Goal: Task Accomplishment & Management: Use online tool/utility

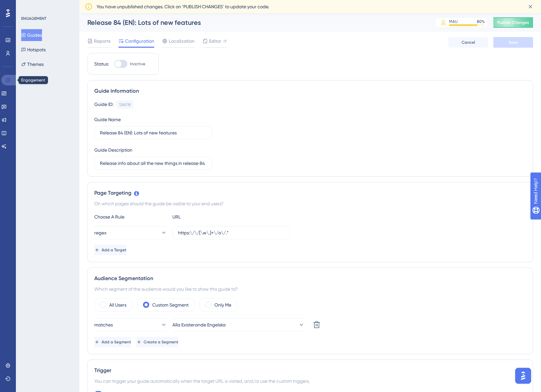
click at [9, 80] on icon at bounding box center [8, 80] width 4 height 4
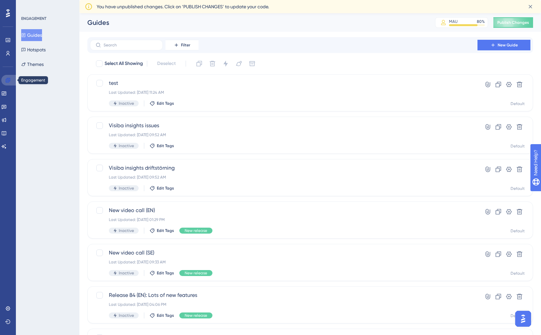
click at [7, 81] on icon at bounding box center [7, 79] width 5 height 5
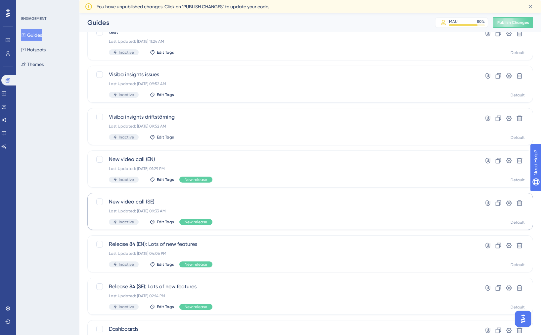
scroll to position [39, 0]
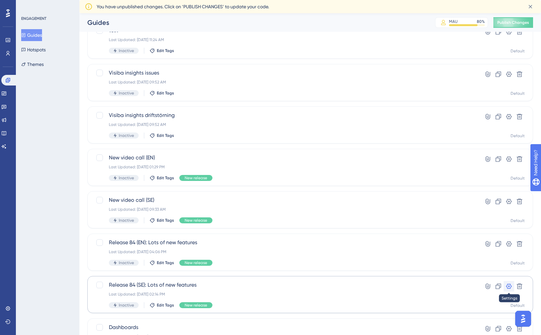
click at [507, 272] on icon at bounding box center [509, 286] width 7 height 7
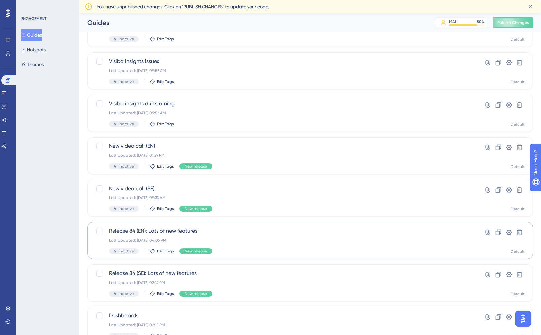
scroll to position [51, 0]
click at [500, 272] on icon at bounding box center [498, 274] width 7 height 7
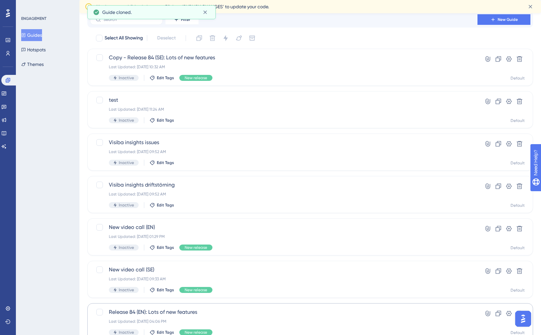
scroll to position [0, 0]
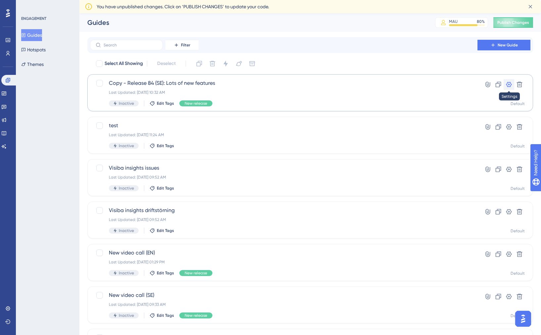
click at [508, 87] on icon at bounding box center [509, 84] width 7 height 7
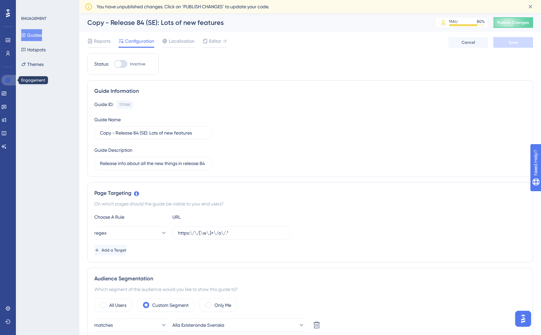
click at [10, 78] on icon at bounding box center [7, 79] width 5 height 5
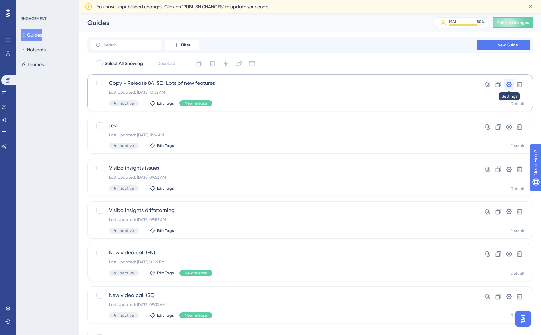
click at [510, 83] on icon at bounding box center [509, 84] width 7 height 7
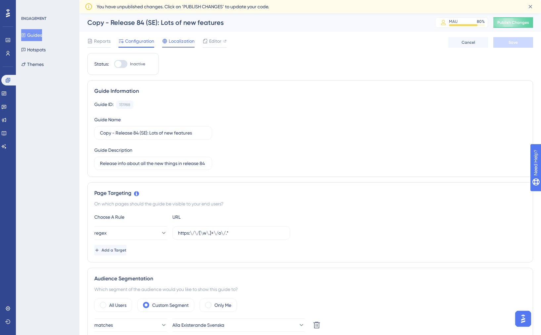
click at [191, 43] on span "Localization" at bounding box center [182, 41] width 26 height 8
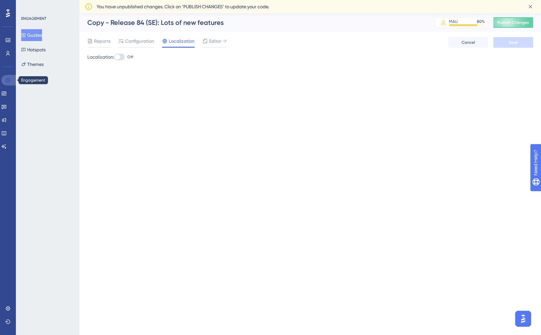
click at [7, 81] on icon at bounding box center [8, 80] width 4 height 4
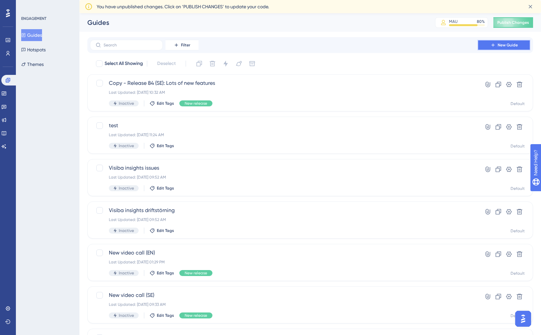
click at [498, 49] on button "New Guide" at bounding box center [504, 45] width 53 height 11
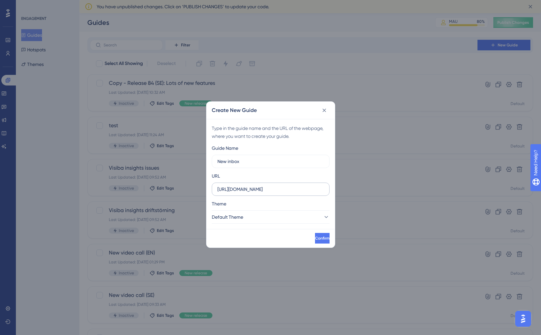
type input "New inbox"
drag, startPoint x: 276, startPoint y: 186, endPoint x: 215, endPoint y: 186, distance: 60.9
click at [215, 186] on label "https://se.visibacare.com" at bounding box center [271, 188] width 118 height 13
click at [218, 186] on input "https://se.visibacare.com" at bounding box center [271, 188] width 107 height 7
click at [237, 188] on input "https://se.visibacare.com" at bounding box center [271, 188] width 107 height 7
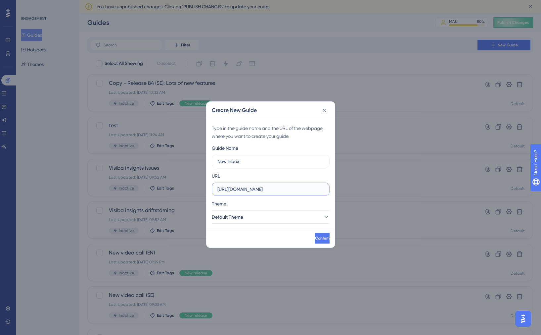
click at [237, 188] on input "https://se.visibacare.com" at bounding box center [271, 188] width 107 height 7
paste input "dev1.vcare.pl/o/best/care/messaging"
type input "https://dev1.vcare.pl/o/best/care/messaging"
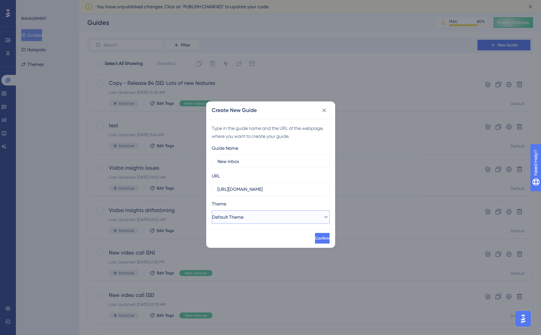
click at [276, 216] on button "Default Theme" at bounding box center [271, 216] width 118 height 13
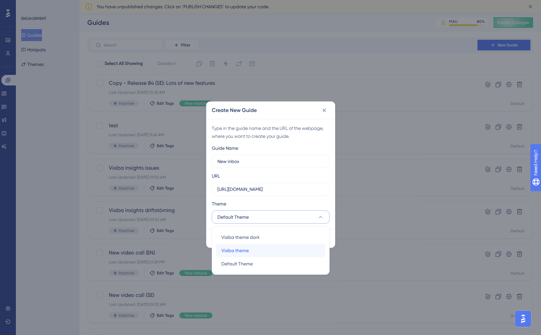
click at [242, 248] on span "Visiba theme" at bounding box center [235, 250] width 27 height 8
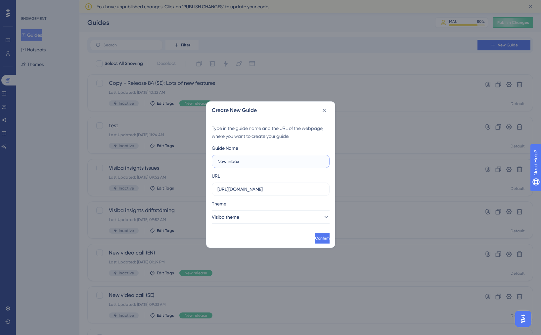
click at [264, 164] on input "New inbox" at bounding box center [271, 161] width 107 height 7
type input "New inbox (SE)"
click at [319, 236] on button "Confirm" at bounding box center [322, 238] width 16 height 11
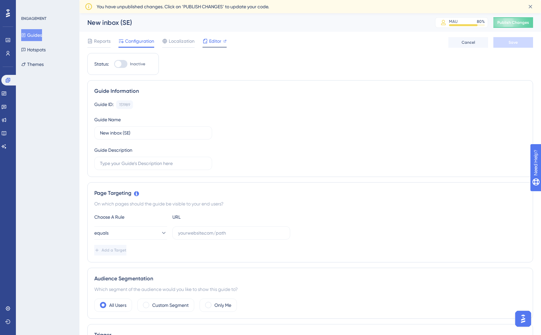
click at [216, 40] on span "Editor" at bounding box center [215, 41] width 12 height 8
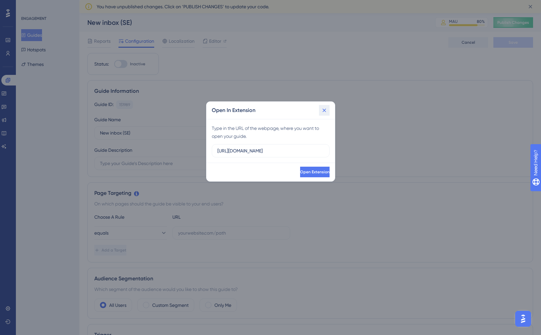
click at [325, 112] on icon at bounding box center [324, 110] width 7 height 7
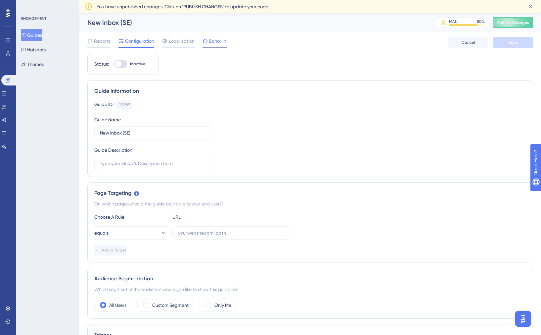
click at [222, 37] on div "Editor" at bounding box center [215, 41] width 24 height 8
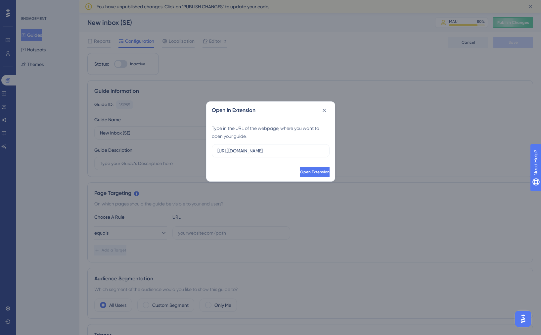
drag, startPoint x: 274, startPoint y: 149, endPoint x: 204, endPoint y: 150, distance: 69.6
click at [204, 150] on div "Open In Extension Type in the URL of the webpage, where you want to open your g…" at bounding box center [270, 167] width 541 height 335
type input "https://dev1.vcare.pl/o/best/care/messaging"
click at [300, 174] on button "Open Extension" at bounding box center [314, 172] width 29 height 11
click at [324, 113] on button at bounding box center [324, 110] width 11 height 11
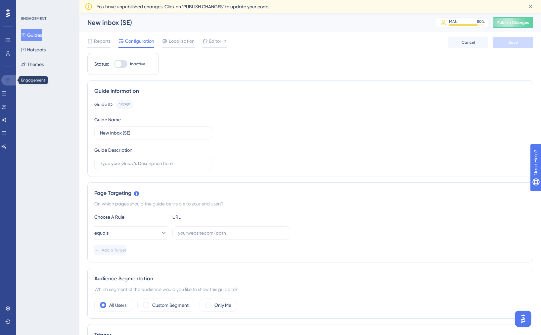
click at [8, 81] on icon at bounding box center [7, 79] width 5 height 5
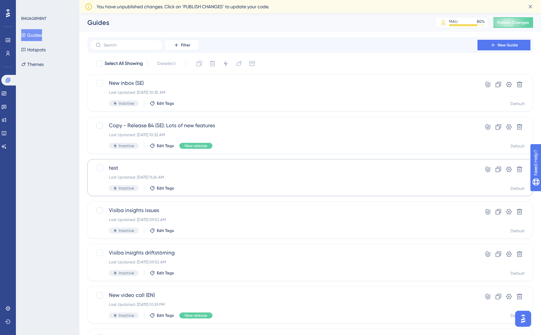
scroll to position [5, 0]
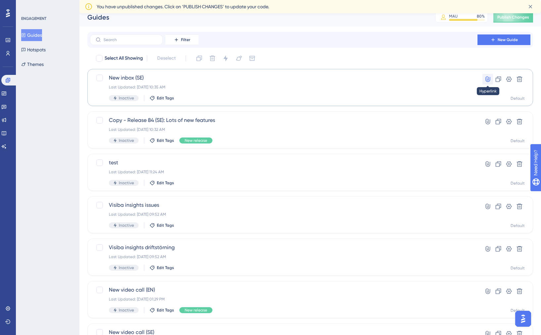
click at [485, 78] on icon at bounding box center [488, 79] width 7 height 7
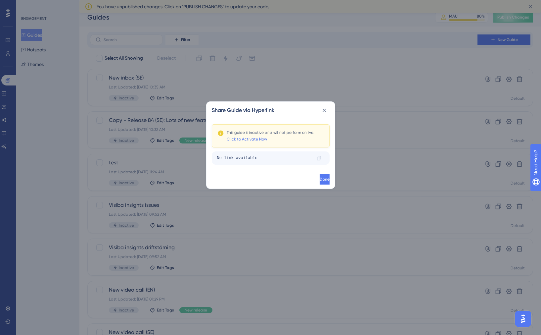
click at [260, 157] on div "No link available" at bounding box center [264, 158] width 94 height 11
click at [254, 158] on div "No link available" at bounding box center [264, 158] width 94 height 11
click at [319, 178] on span "Done" at bounding box center [324, 179] width 10 height 5
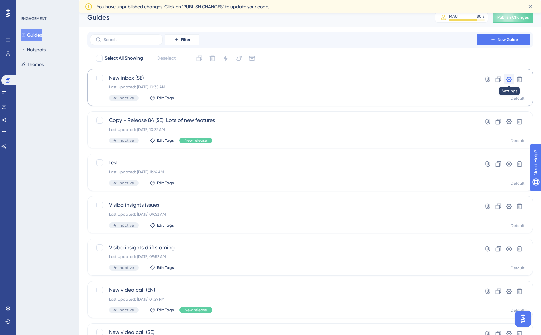
click at [506, 81] on icon at bounding box center [509, 79] width 7 height 7
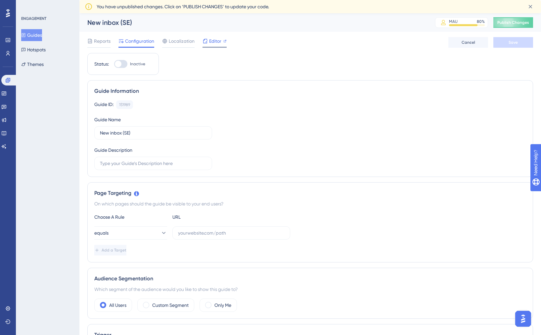
click at [219, 40] on span "Editor" at bounding box center [215, 41] width 12 height 8
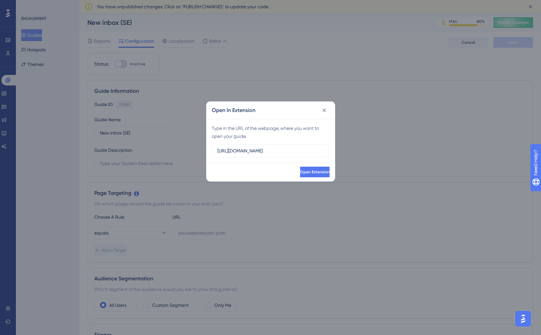
drag, startPoint x: 295, startPoint y: 150, endPoint x: 191, endPoint y: 147, distance: 104.3
click at [191, 147] on div "Open In Extension Type in the URL of the webpage, where you want to open your g…" at bounding box center [270, 167] width 541 height 335
type input "https://dev1.vcare.pl/o/best/care/messaging"
click at [300, 173] on span "Open Extension" at bounding box center [314, 171] width 29 height 5
click at [329, 112] on button at bounding box center [324, 110] width 11 height 11
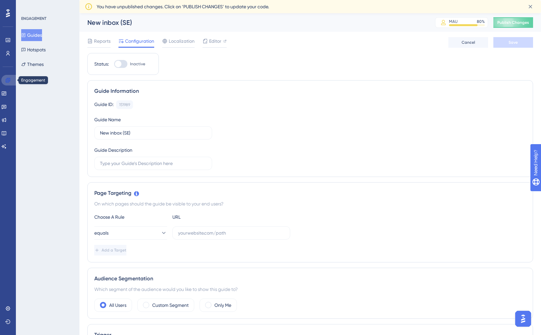
click at [8, 82] on icon at bounding box center [7, 79] width 5 height 5
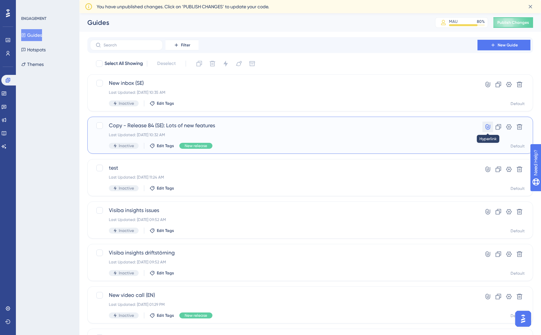
click at [489, 129] on icon at bounding box center [488, 127] width 7 height 7
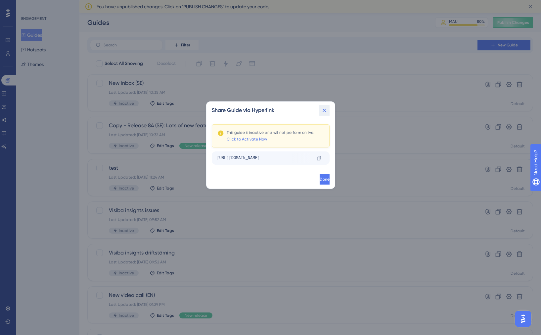
click at [326, 109] on icon at bounding box center [324, 110] width 7 height 7
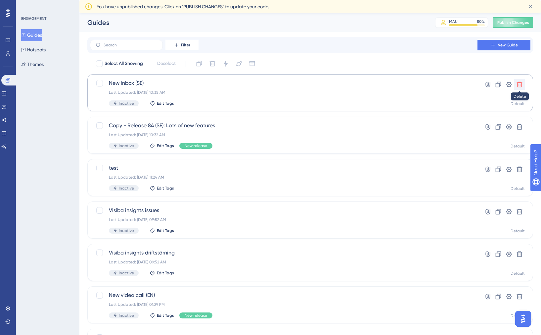
click at [519, 86] on icon at bounding box center [520, 84] width 7 height 7
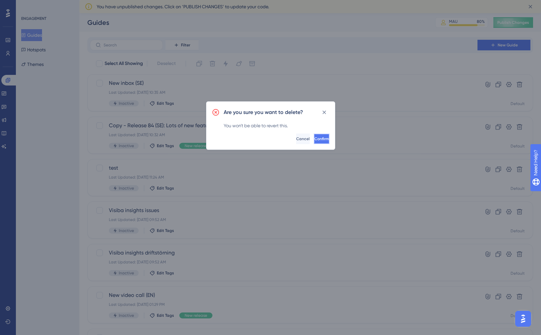
click at [315, 138] on span "Confirm" at bounding box center [322, 138] width 15 height 5
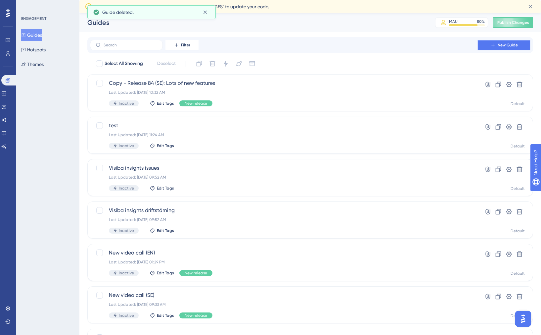
click at [505, 43] on span "New Guide" at bounding box center [508, 44] width 20 height 5
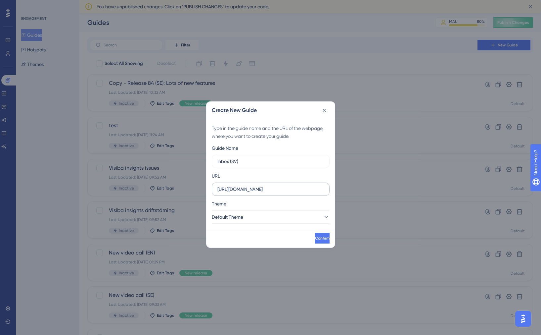
type input "Inbox (SV)"
drag, startPoint x: 285, startPoint y: 187, endPoint x: 208, endPoint y: 186, distance: 77.2
click at [208, 186] on div "Type in the guide name and the URL of the webpage, where you want to create you…" at bounding box center [271, 174] width 128 height 110
paste input "dev1.vcare.pl/o/best/care/messaging"
type input "https://dev1.vcare.pl/o/best/care/messaging"
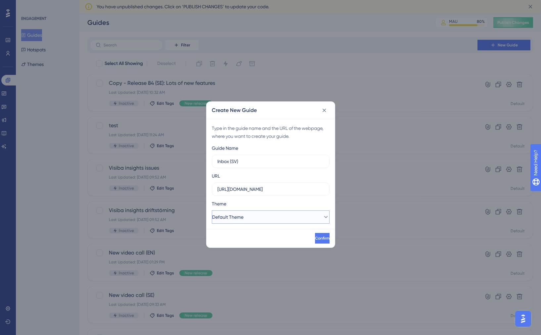
click at [288, 213] on button "Default Theme" at bounding box center [271, 216] width 118 height 13
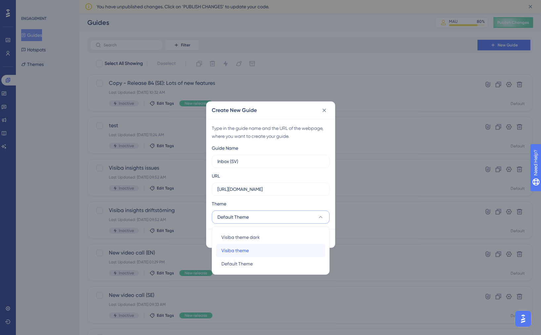
click at [240, 248] on span "Visiba theme" at bounding box center [235, 250] width 27 height 8
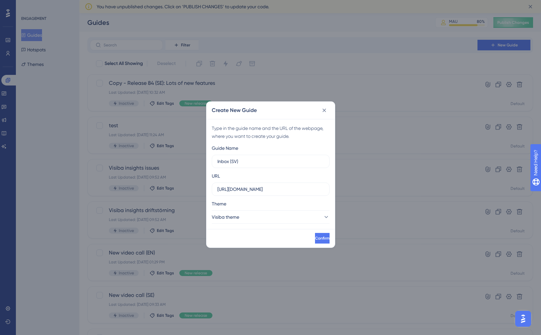
click at [268, 203] on div "Theme" at bounding box center [271, 205] width 118 height 11
click at [315, 237] on span "Confirm" at bounding box center [322, 237] width 15 height 5
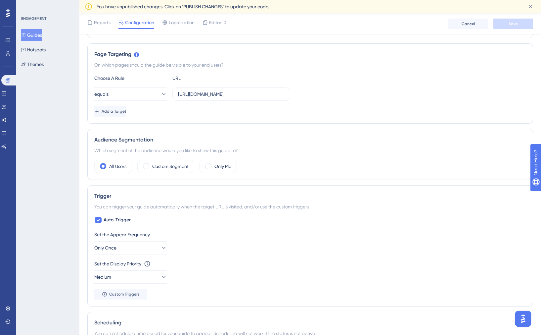
scroll to position [137, 0]
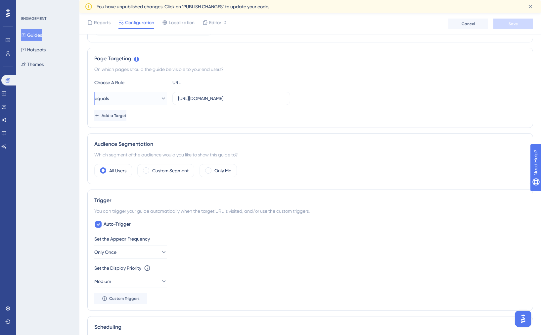
click at [152, 101] on button "equals" at bounding box center [130, 98] width 73 height 13
click at [131, 200] on div "regex regex" at bounding box center [131, 197] width 54 height 13
click at [516, 25] on span "Save" at bounding box center [513, 23] width 9 height 5
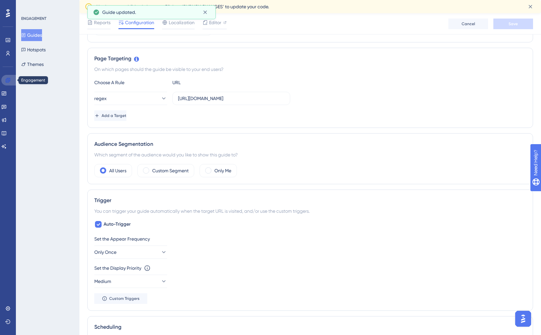
click at [7, 79] on icon at bounding box center [7, 79] width 5 height 5
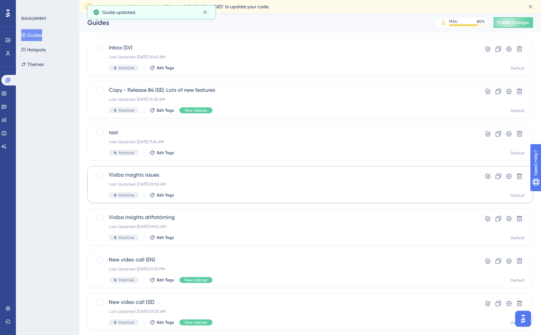
scroll to position [24, 0]
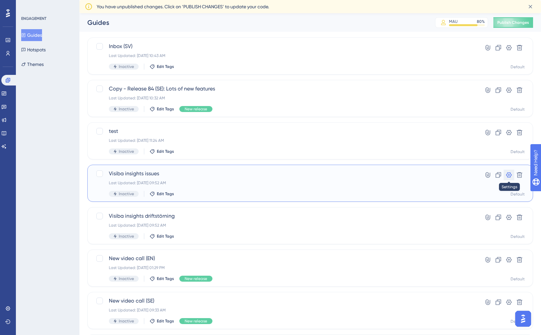
click at [509, 178] on button at bounding box center [509, 175] width 11 height 11
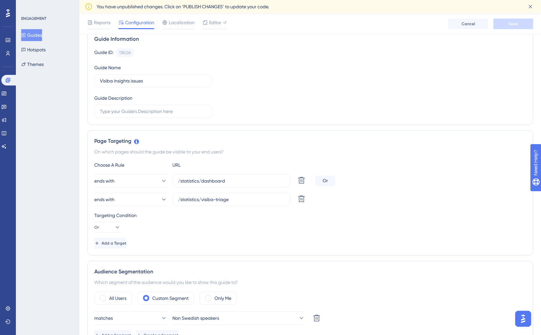
scroll to position [55, 0]
click at [11, 82] on link at bounding box center [9, 80] width 16 height 11
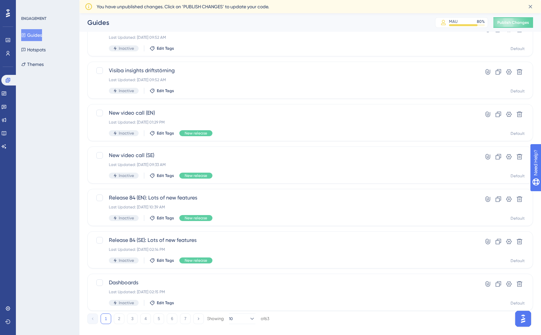
scroll to position [179, 0]
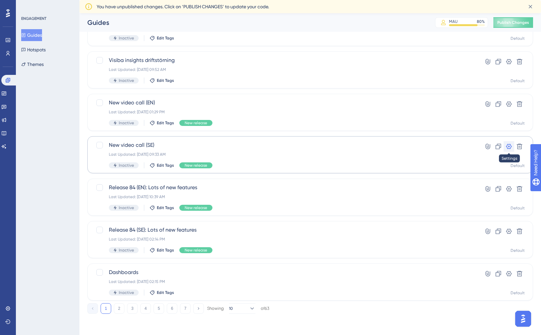
click at [508, 149] on icon at bounding box center [509, 146] width 7 height 7
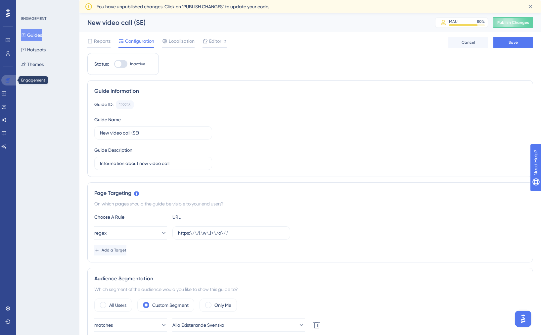
click at [10, 80] on icon at bounding box center [7, 79] width 5 height 5
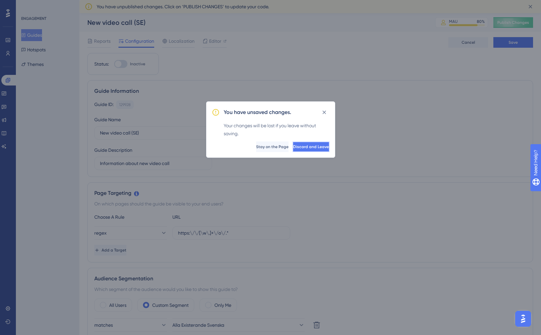
click at [293, 151] on button "Discard and Leave" at bounding box center [311, 146] width 37 height 11
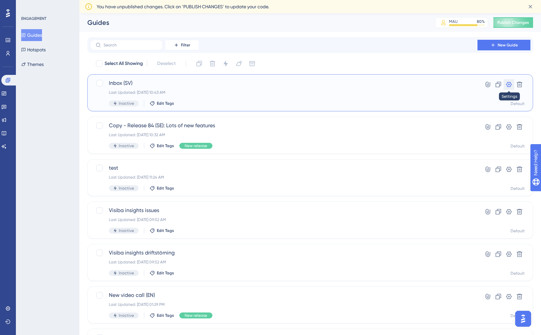
click at [507, 81] on icon at bounding box center [509, 84] width 7 height 7
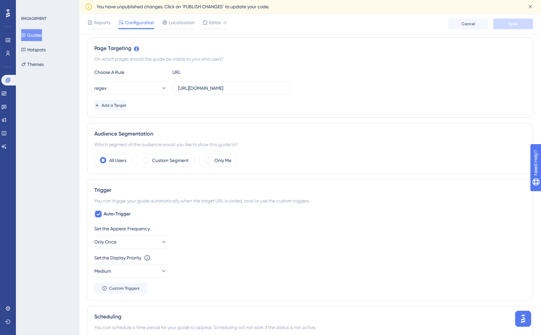
scroll to position [149, 0]
click at [148, 161] on div "Custom Segment" at bounding box center [165, 158] width 57 height 13
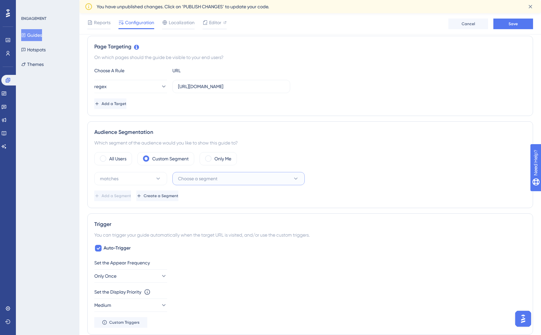
click at [185, 178] on span "Choose a segment" at bounding box center [197, 179] width 39 height 8
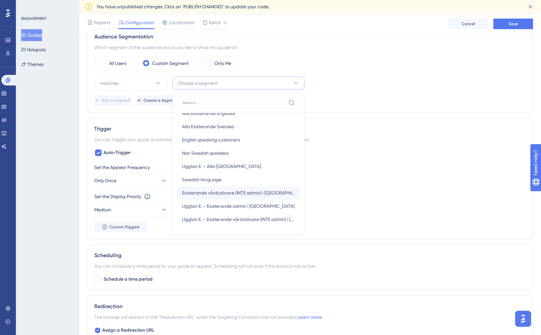
scroll to position [341, 0]
click at [251, 167] on div "Ugglan E. – Alla Sverige Ugglan E. – Alla Sverige" at bounding box center [238, 166] width 113 height 13
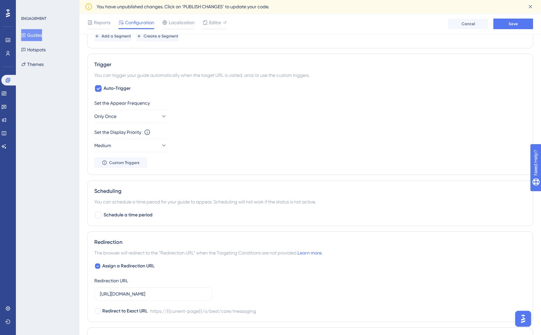
scroll to position [308, 0]
click at [124, 216] on span "Schedule a time period" at bounding box center [128, 215] width 49 height 8
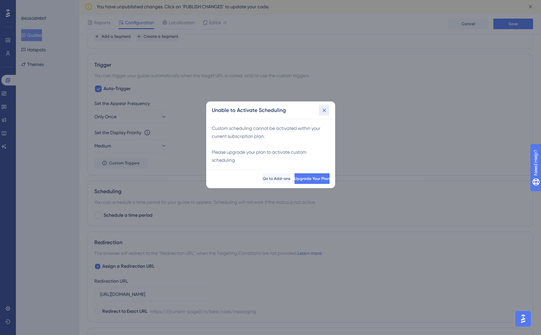
click at [327, 112] on icon at bounding box center [324, 110] width 7 height 7
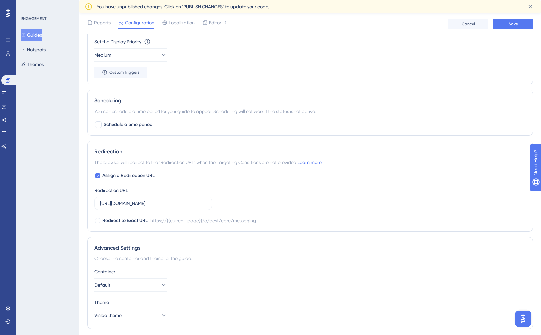
scroll to position [420, 0]
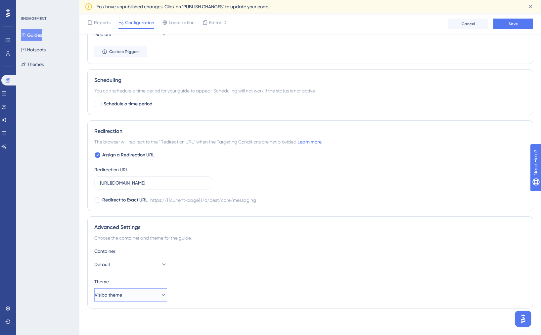
click at [149, 272] on button "Visiba theme" at bounding box center [130, 294] width 73 height 13
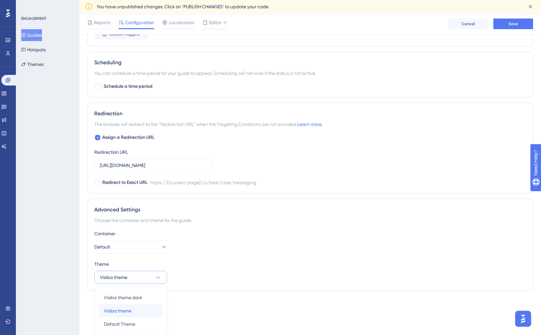
click at [134, 272] on div "Visiba theme Visiba theme" at bounding box center [131, 310] width 54 height 13
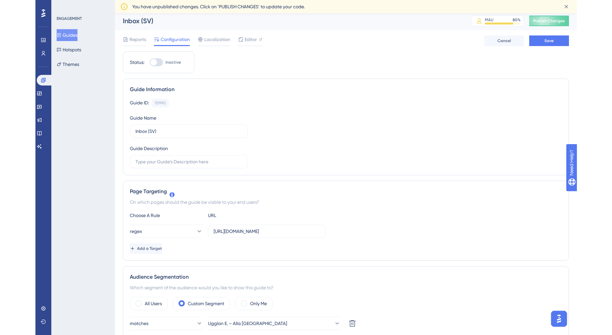
scroll to position [0, 0]
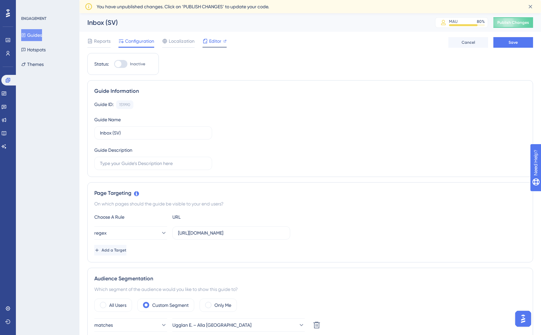
click at [212, 44] on span "Editor" at bounding box center [215, 41] width 12 height 8
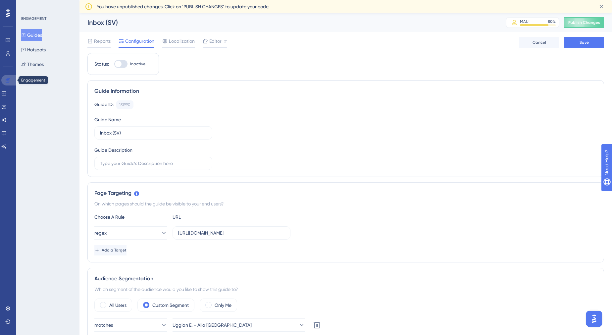
click at [7, 82] on icon at bounding box center [7, 79] width 5 height 5
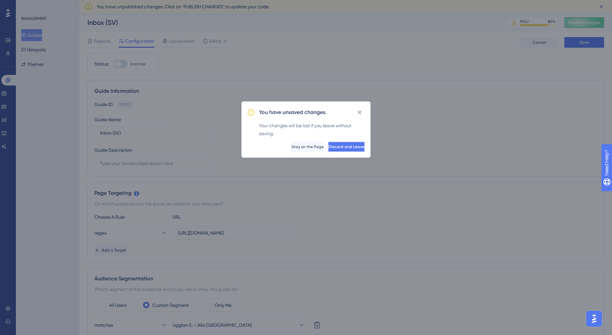
click at [333, 149] on span "Discard and Leave" at bounding box center [347, 146] width 36 height 5
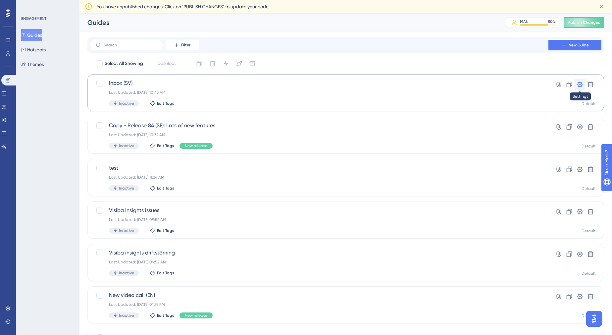
click at [548, 86] on icon at bounding box center [580, 84] width 6 height 5
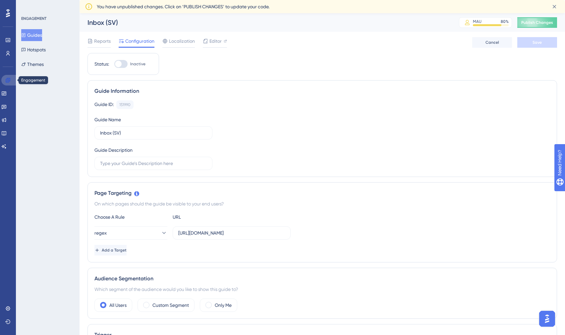
click at [8, 77] on icon at bounding box center [7, 79] width 5 height 5
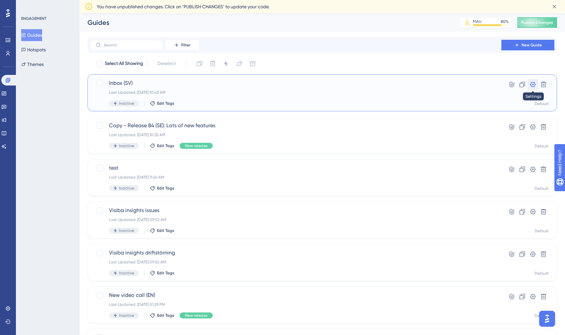
click at [530, 86] on icon at bounding box center [532, 84] width 7 height 7
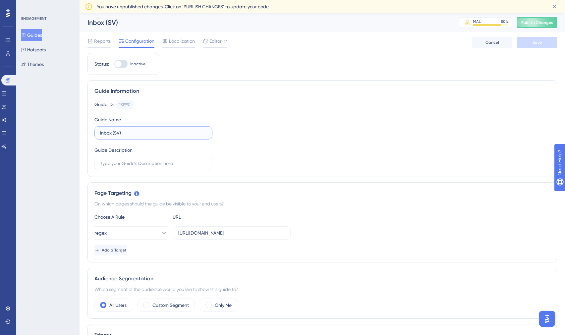
drag, startPoint x: 135, startPoint y: 132, endPoint x: 78, endPoint y: 132, distance: 57.3
type input "Ny Inkorg - Mina Meddelanden (SV)"
click at [151, 167] on label at bounding box center [153, 163] width 118 height 13
click at [151, 167] on input "text" at bounding box center [153, 163] width 107 height 7
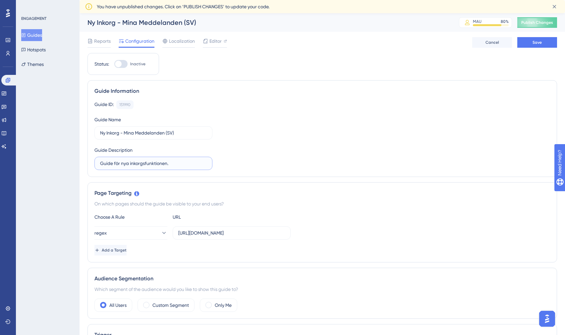
click at [145, 163] on input "Guide för nya inkorgsfunktionen." at bounding box center [153, 163] width 107 height 7
type input "Guide för nya inkorgs-funktionaliteten."
click at [286, 148] on div "Guide ID: 151990 Copy Guide Name Ny Inkorg - Mina Meddelanden (SV) Guide Descri…" at bounding box center [321, 135] width 455 height 70
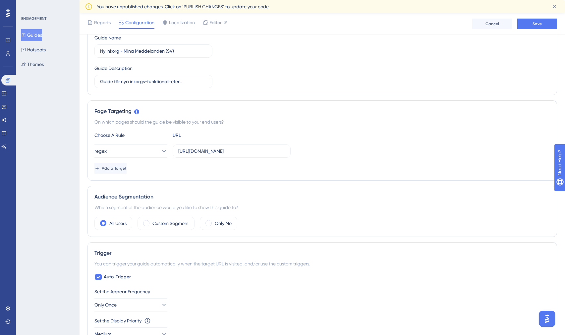
scroll to position [86, 0]
click at [181, 217] on div "Custom Segment" at bounding box center [165, 221] width 57 height 13
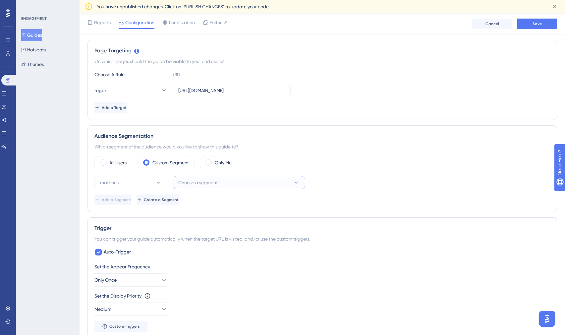
click at [192, 189] on button "Choose a segment" at bounding box center [239, 182] width 132 height 13
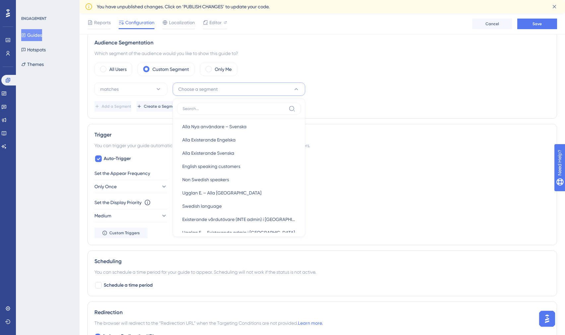
scroll to position [323, 0]
click at [192, 189] on span "Ugglan E. – Alla Sverige" at bounding box center [221, 191] width 79 height 8
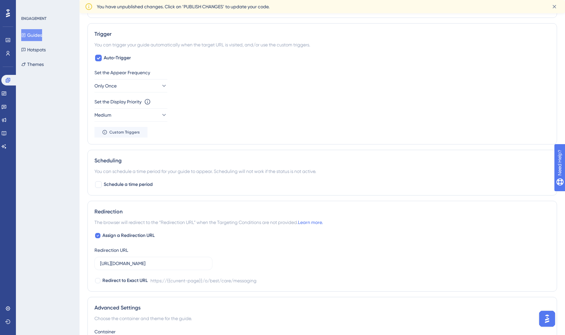
scroll to position [420, 0]
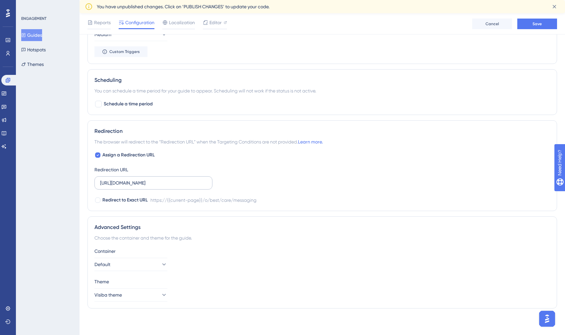
click at [206, 188] on label "https://dev1.vcare.pl/o/best/care/messaging" at bounding box center [153, 182] width 118 height 13
click at [206, 186] on input "https://dev1.vcare.pl/o/best/care/messaging" at bounding box center [153, 182] width 107 height 7
drag, startPoint x: 206, startPoint y: 182, endPoint x: 85, endPoint y: 181, distance: 120.5
paste input "stage-service.visibacare.com/o/env-two"
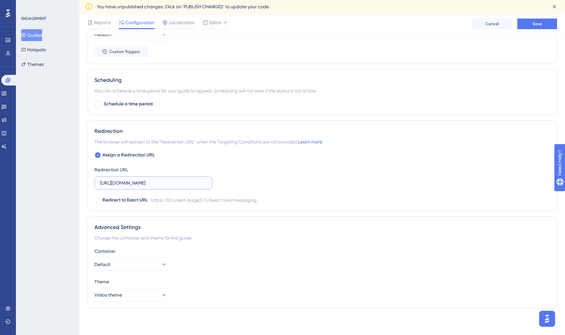
scroll to position [0, 35]
type input "https://stage-service.visibacare.com/o/env-two/care/messaging"
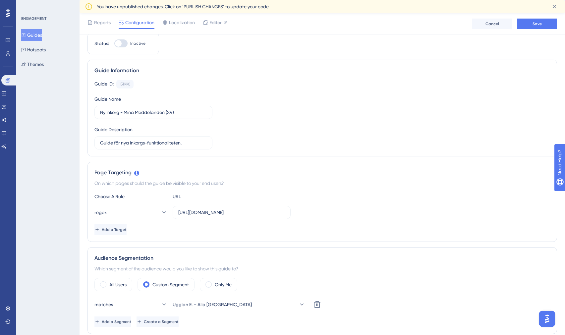
scroll to position [22, 0]
click at [548, 25] on button "Save" at bounding box center [537, 24] width 40 height 11
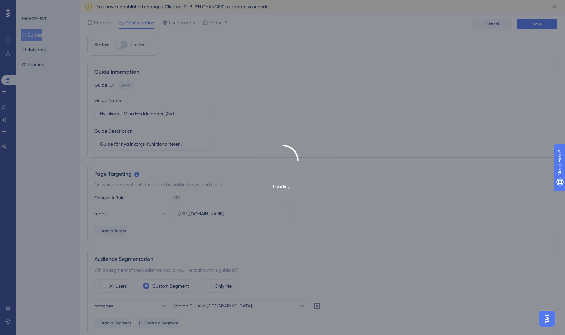
type input "Ny Inkorg - Mina Meddelanden (SV)"
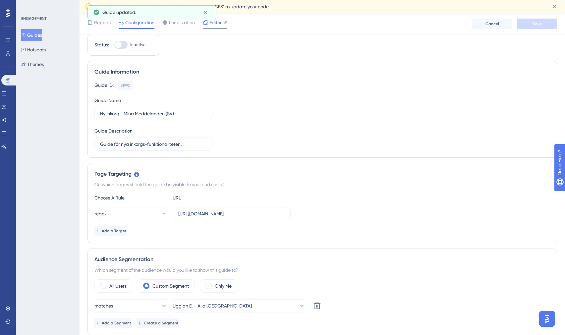
click at [217, 25] on span "Editor" at bounding box center [215, 23] width 12 height 8
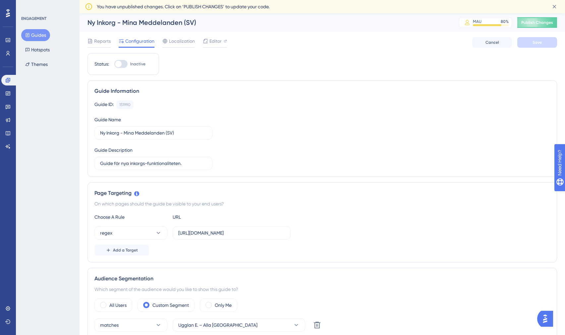
click at [40, 35] on button "Guides" at bounding box center [35, 35] width 29 height 12
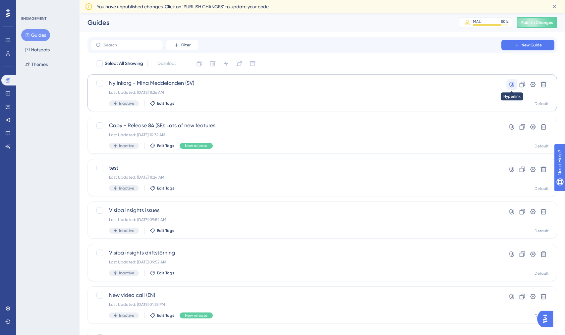
click at [509, 85] on icon at bounding box center [511, 85] width 5 height 6
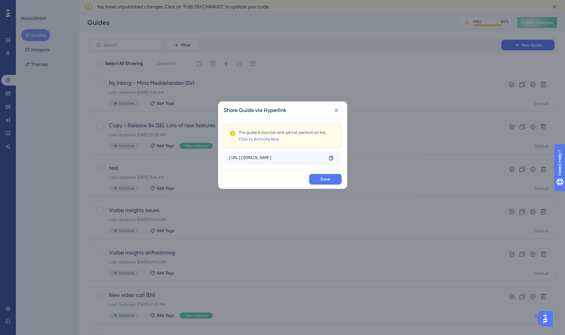
click at [284, 158] on div "https://stage-service.visibacare.com/o/env-two/care/messaging?__ug__=151990" at bounding box center [276, 158] width 94 height 11
click at [320, 176] on button "Done" at bounding box center [325, 179] width 32 height 11
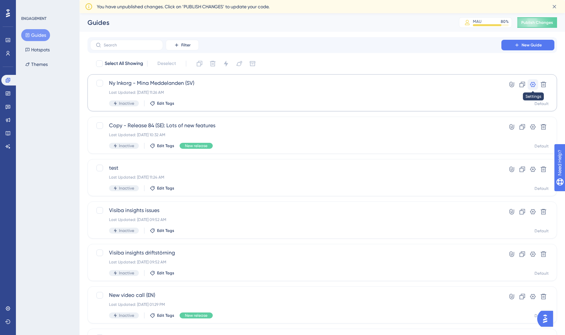
click at [530, 89] on button at bounding box center [532, 84] width 11 height 11
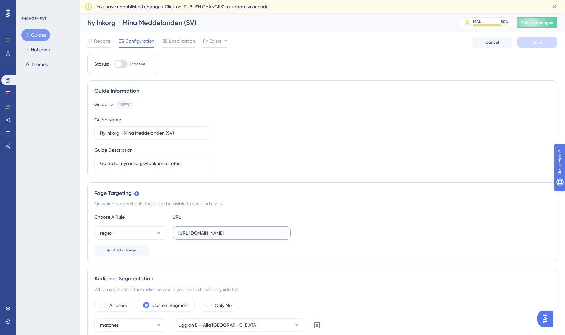
click at [235, 233] on input "https://dev1.vcare.pl/o/best/care/messaging" at bounding box center [231, 232] width 107 height 7
paste input "stage-service.visibacare.com/o/env-two"
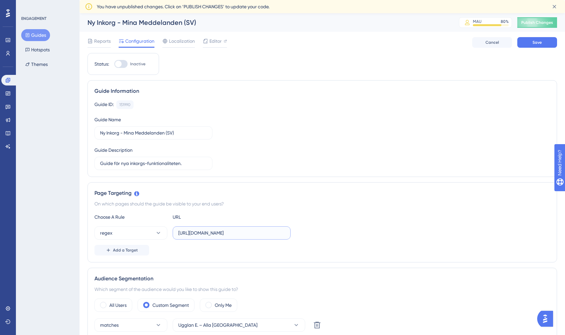
type input "https://stage-service.visibacare.com/o/env-two/care/messaging"
click at [382, 211] on div "Page Targeting On which pages should the guide be visible to your end users? Ch…" at bounding box center [321, 222] width 469 height 80
click at [276, 232] on input "https://stage-service.visibacare.com/o/env-two/care/messaging" at bounding box center [231, 232] width 107 height 7
click at [534, 47] on button "Save" at bounding box center [537, 42] width 40 height 11
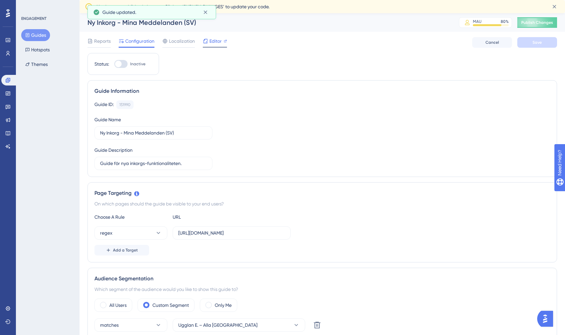
click at [215, 40] on span "Editor" at bounding box center [215, 41] width 12 height 8
click at [217, 42] on span "Editor" at bounding box center [215, 41] width 12 height 8
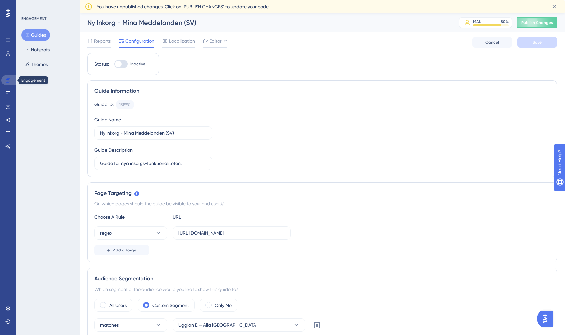
click at [7, 80] on icon at bounding box center [7, 79] width 5 height 5
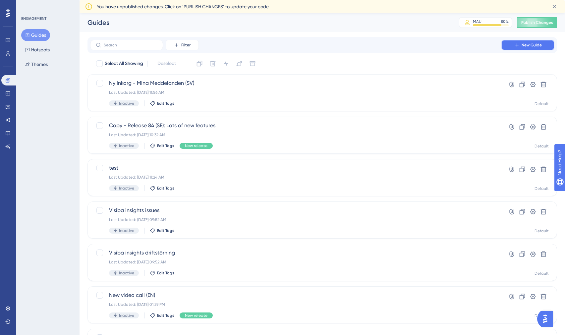
click at [522, 44] on span "New Guide" at bounding box center [531, 44] width 20 height 5
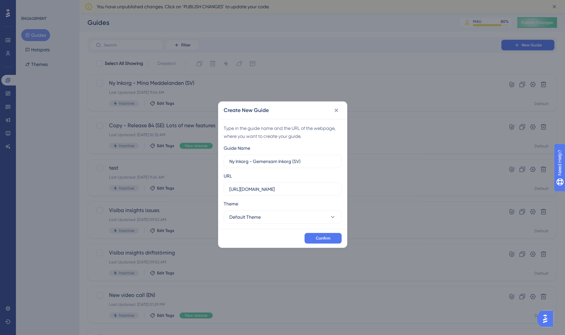
type input "Ny Inkorg - Gemensam Inkorg (SV)"
click at [268, 192] on input "https://se.visibacare.com" at bounding box center [282, 188] width 107 height 7
paste input "tage-service.visibacare.com/o/env-two/care/calendar"
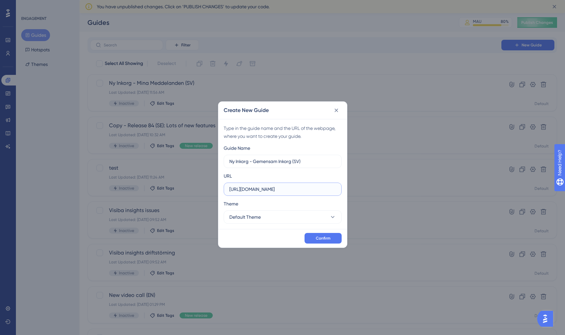
scroll to position [0, 31]
type input "https://stage-service.visibacare.com/o/env-two/care/calendar"
click at [301, 218] on button "Default Theme" at bounding box center [283, 216] width 118 height 13
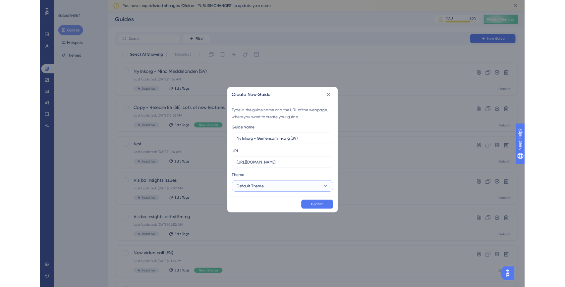
scroll to position [0, 0]
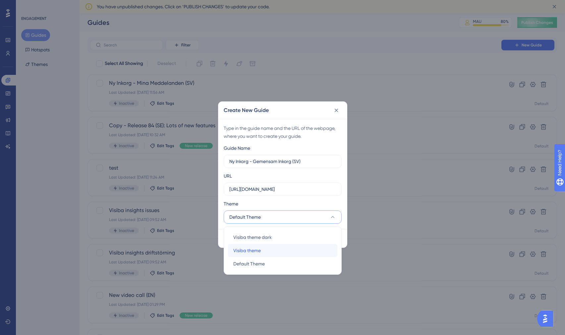
click at [261, 251] on div "Visiba theme Visiba theme" at bounding box center [282, 250] width 99 height 13
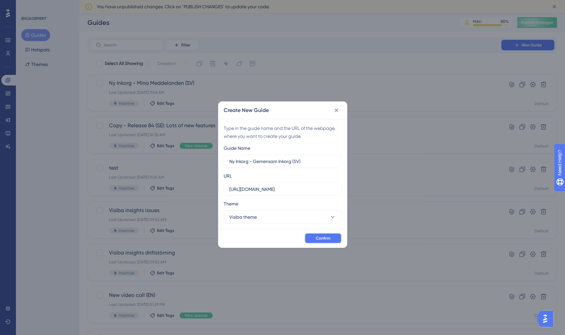
click at [325, 238] on span "Confirm" at bounding box center [323, 237] width 15 height 5
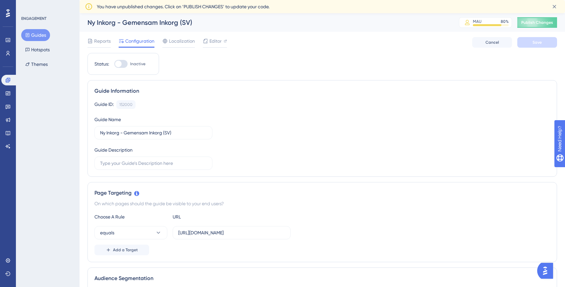
click at [39, 37] on button "Guides" at bounding box center [35, 35] width 29 height 12
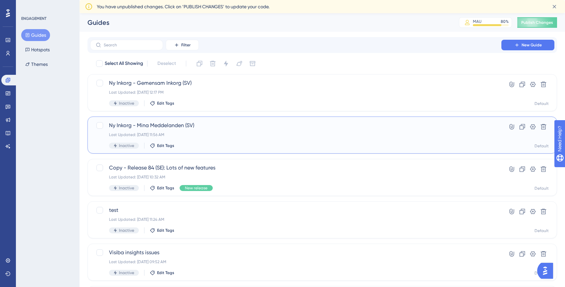
click at [493, 151] on div "Ny Inkorg - Mina Meddelanden (SV) Last Updated: Sep 16 2025, 11:56 AM Inactive …" at bounding box center [321, 135] width 469 height 37
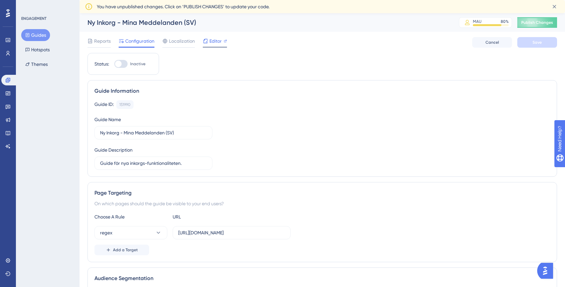
click at [212, 40] on span "Editor" at bounding box center [215, 41] width 12 height 8
